Goal: Navigation & Orientation: Understand site structure

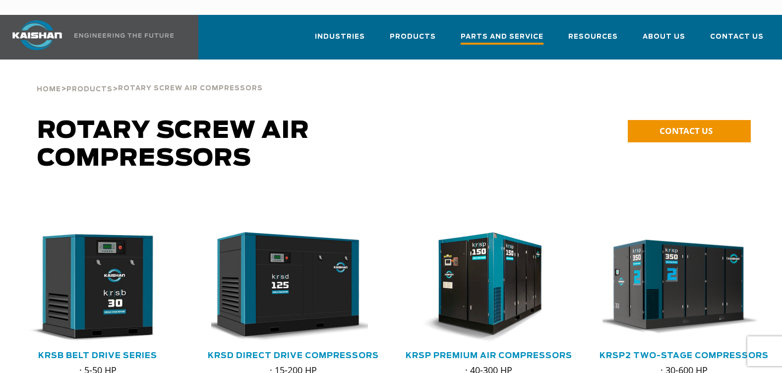
click at [490, 31] on span "Parts and Service" at bounding box center [502, 37] width 83 height 13
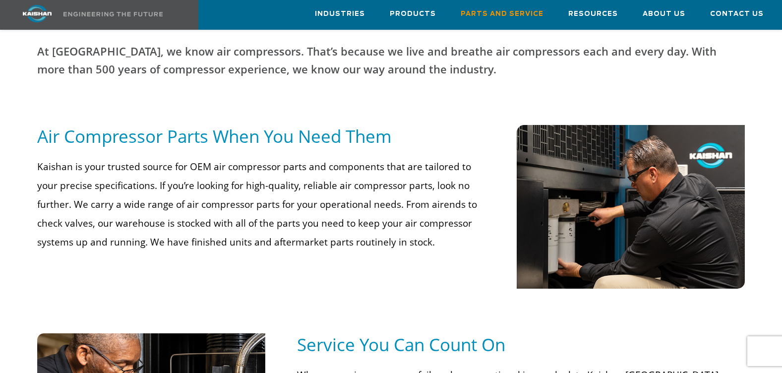
scroll to position [113, 0]
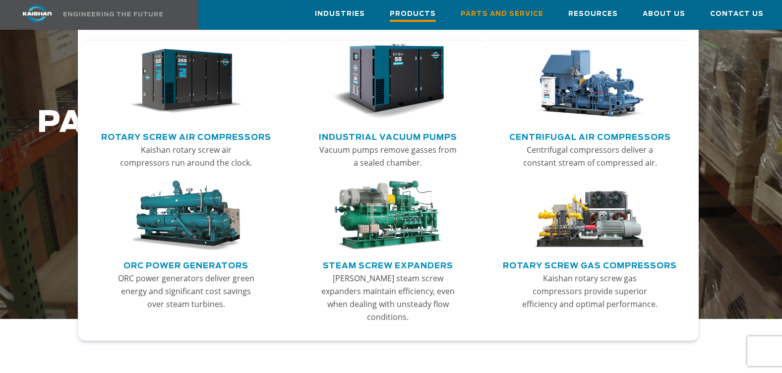
click at [427, 20] on span "Products" at bounding box center [413, 14] width 46 height 13
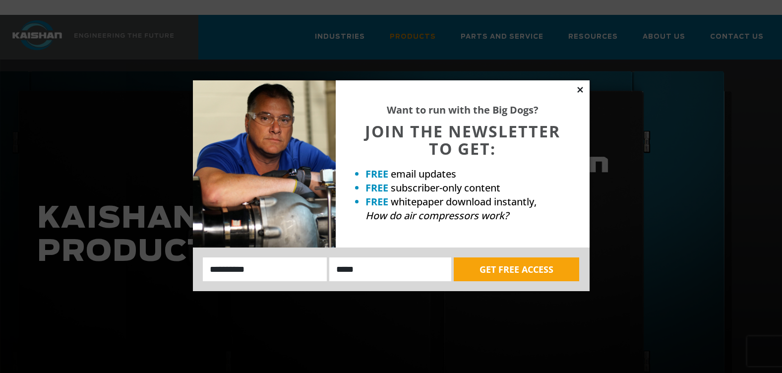
click at [580, 89] on icon at bounding box center [580, 89] width 5 height 5
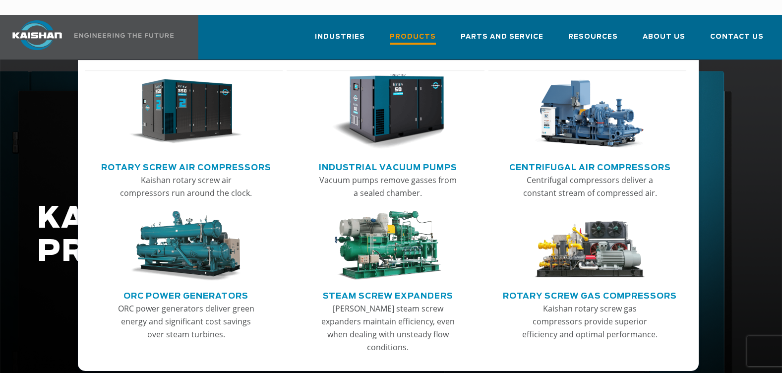
click at [435, 31] on span "Products" at bounding box center [413, 37] width 46 height 13
drag, startPoint x: 0, startPoint y: 0, endPoint x: 435, endPoint y: 28, distance: 436.0
click at [435, 31] on span "Products" at bounding box center [413, 37] width 46 height 13
